Goal: Information Seeking & Learning: Learn about a topic

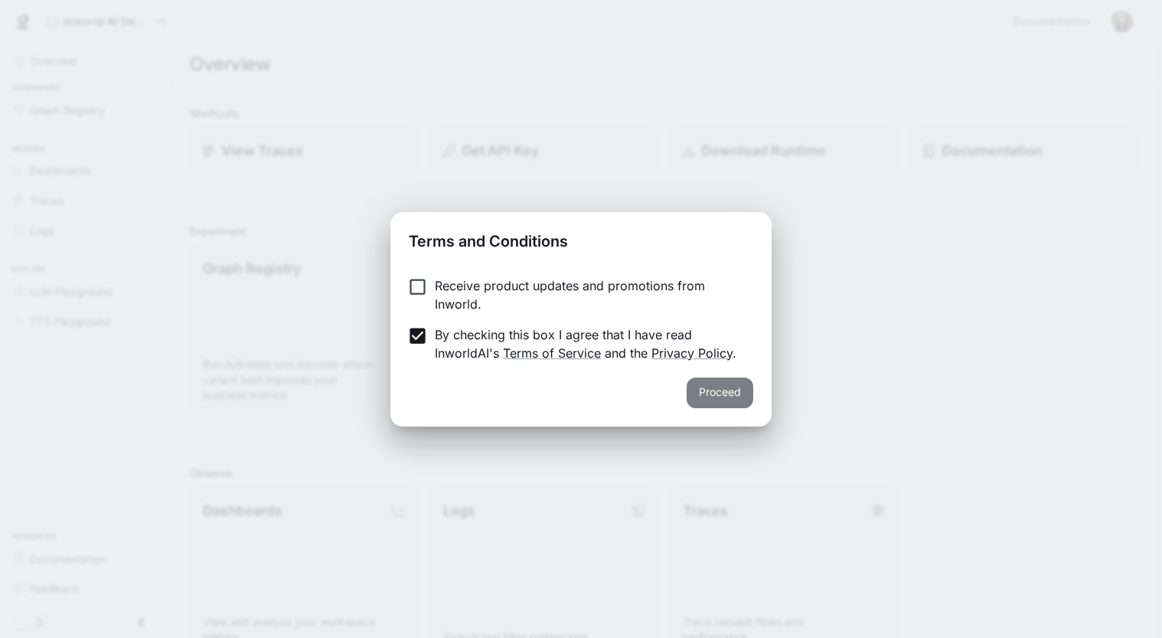
click at [720, 392] on button "Proceed" at bounding box center [720, 392] width 67 height 31
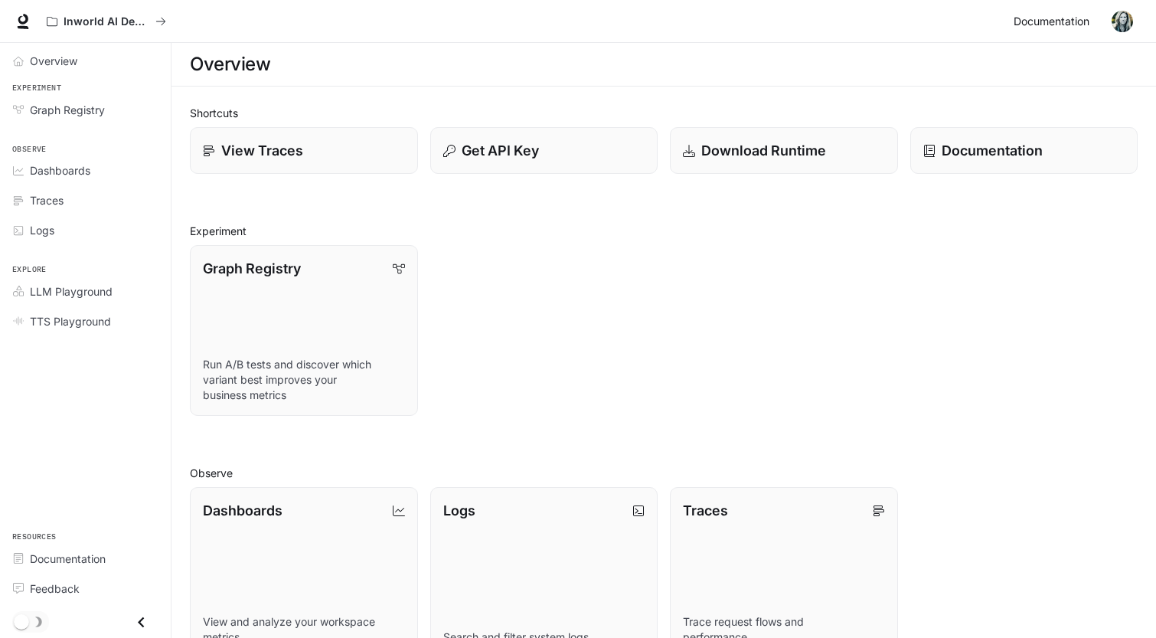
click at [1055, 21] on span "Documentation" at bounding box center [1052, 21] width 76 height 19
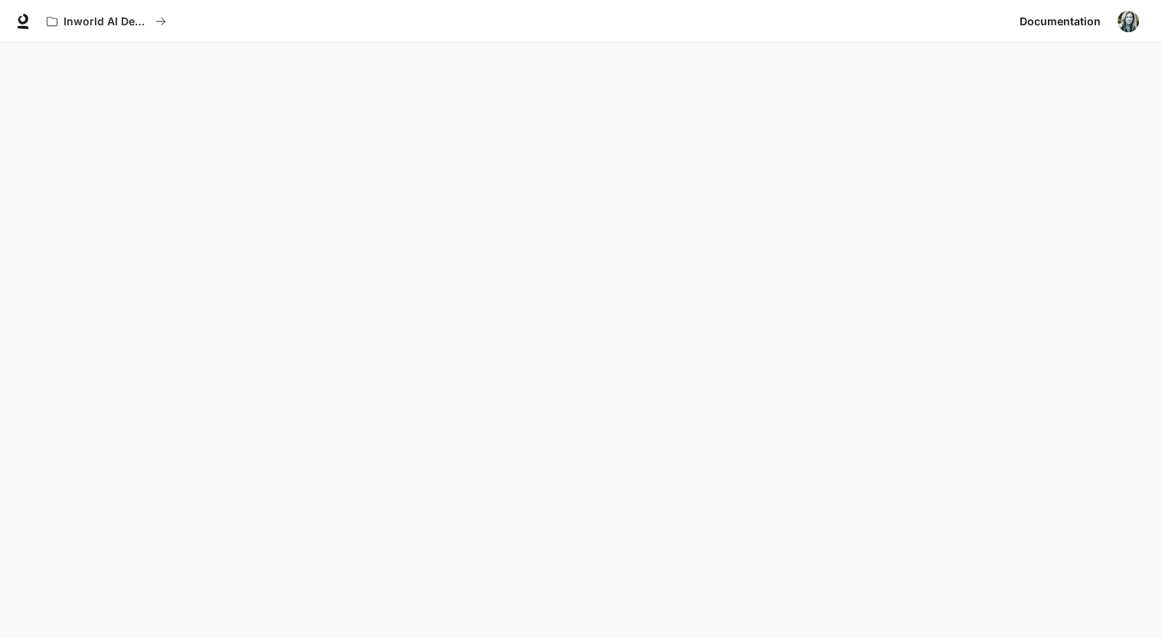
click at [1136, 31] on button "button" at bounding box center [1128, 21] width 31 height 31
click at [601, 70] on div at bounding box center [581, 319] width 1162 height 638
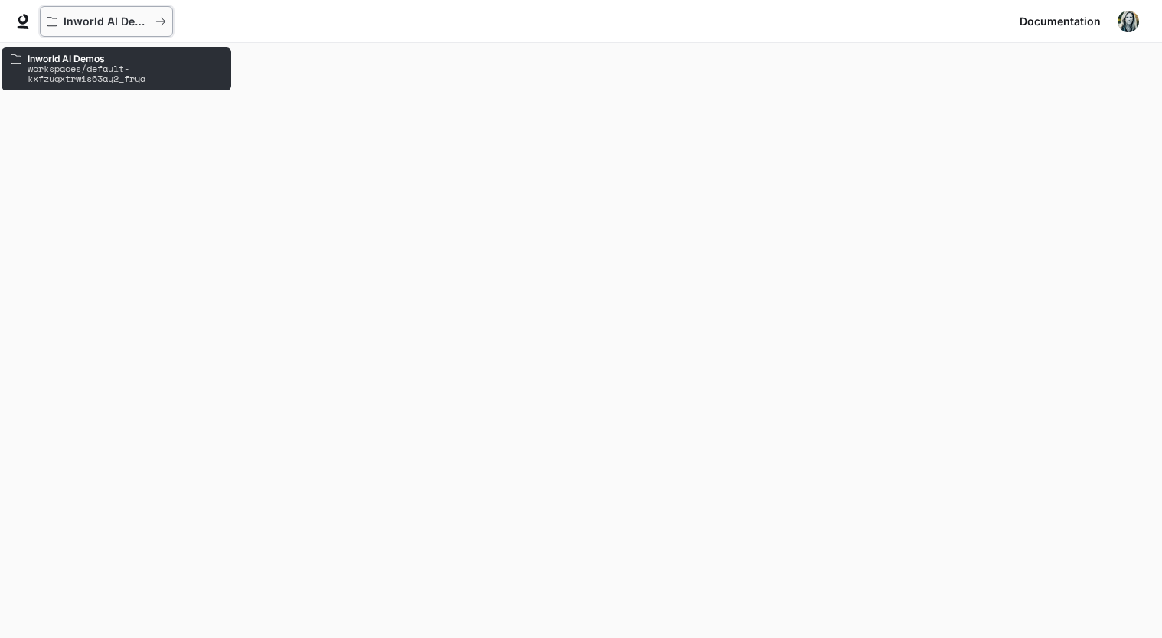
click at [113, 21] on p "Inworld AI Demos" at bounding box center [107, 21] width 86 height 13
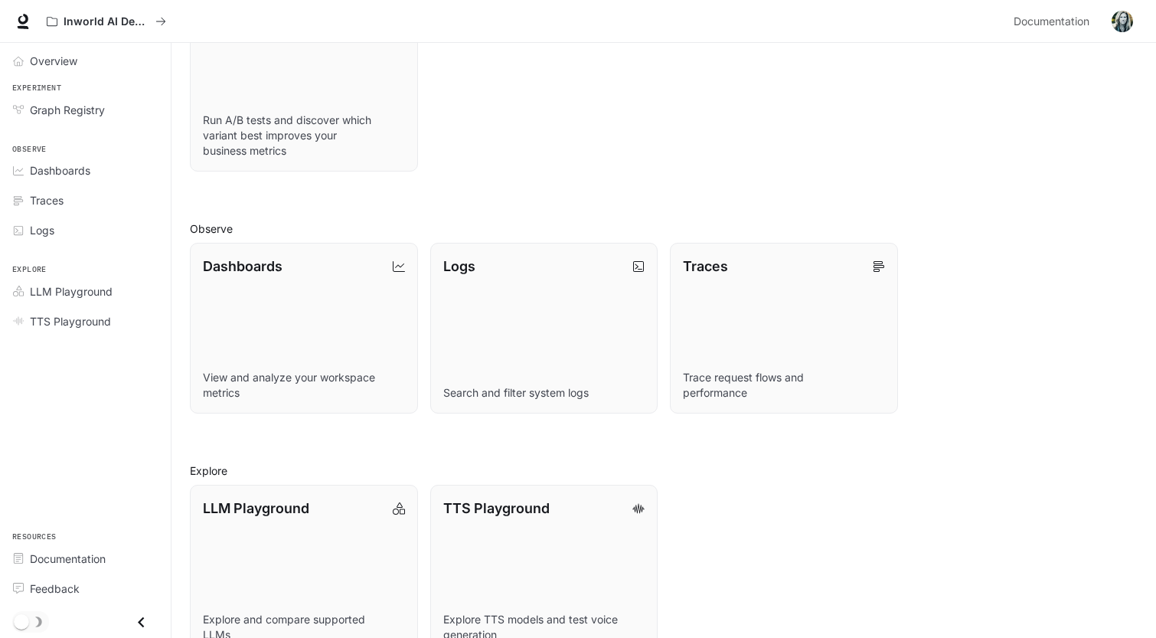
scroll to position [280, 0]
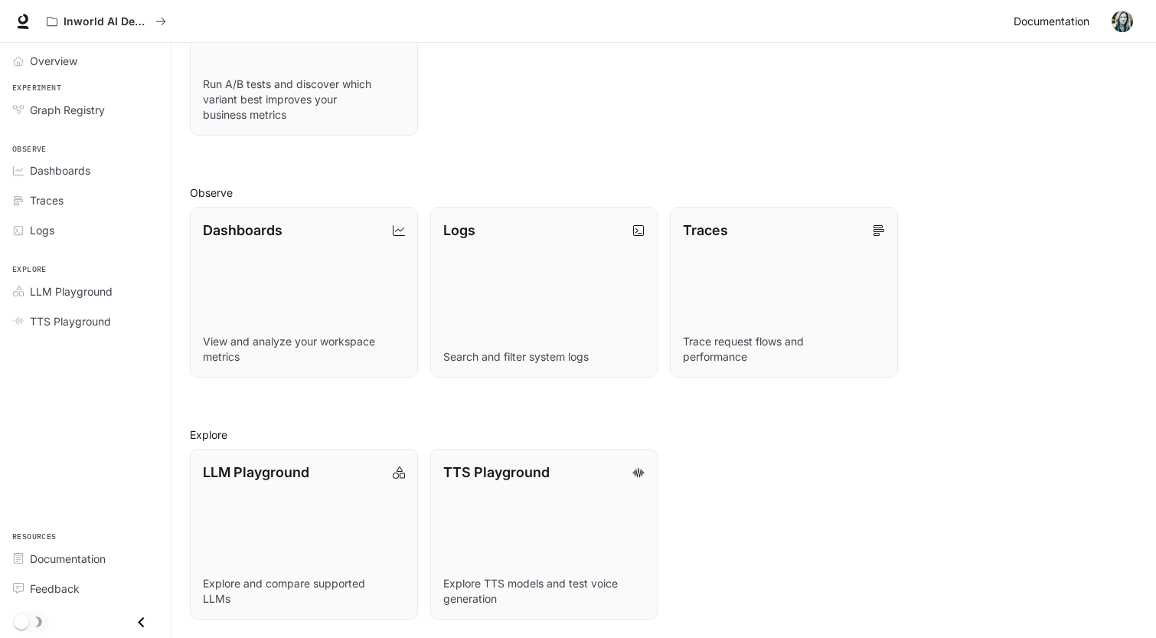
click at [1062, 28] on span "Documentation" at bounding box center [1052, 21] width 76 height 19
